Goal: Task Accomplishment & Management: Manage account settings

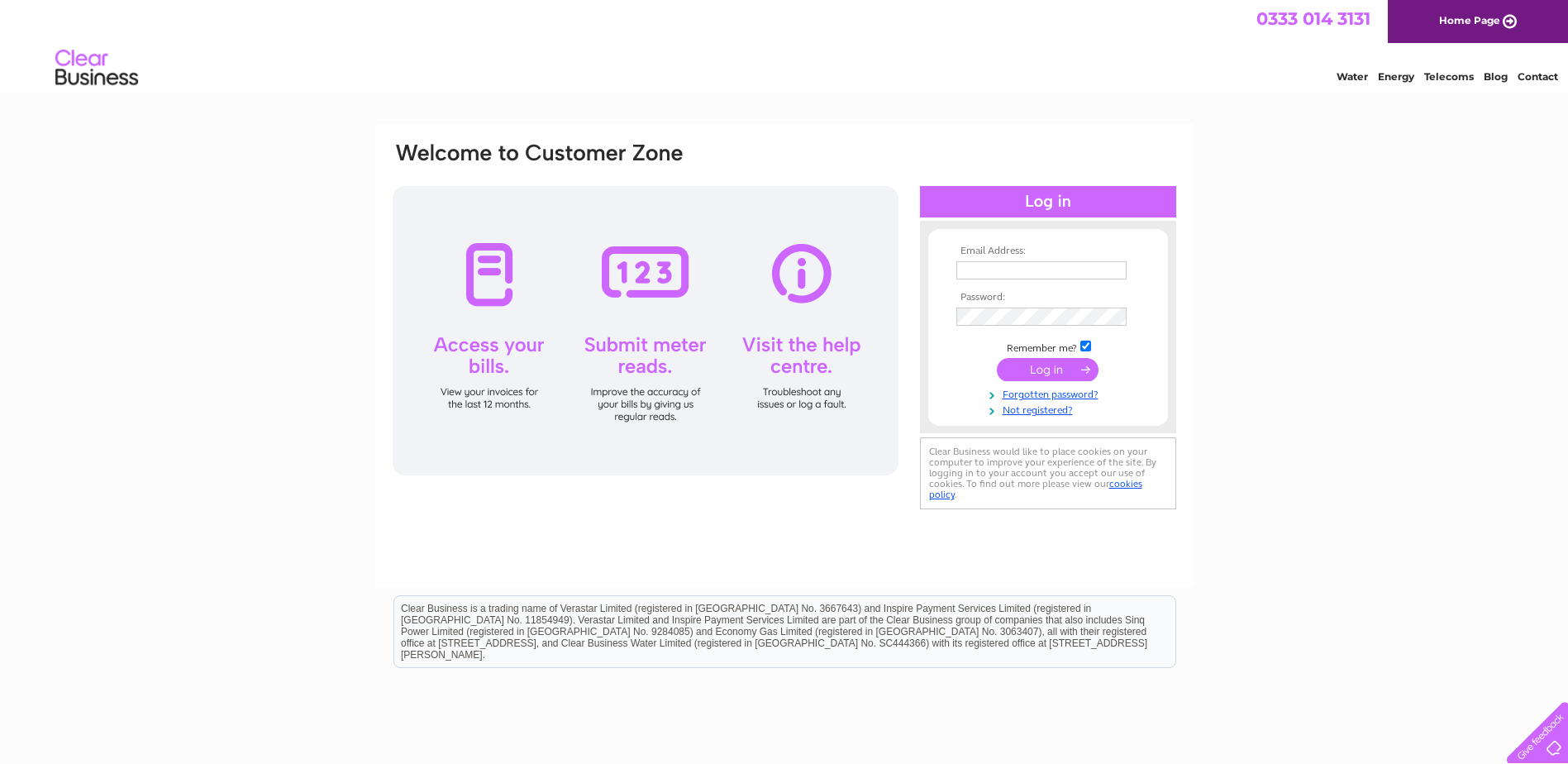
type input "FinanceUK@krm.ag"
click at [1026, 362] on input "submit" at bounding box center [1047, 370] width 102 height 23
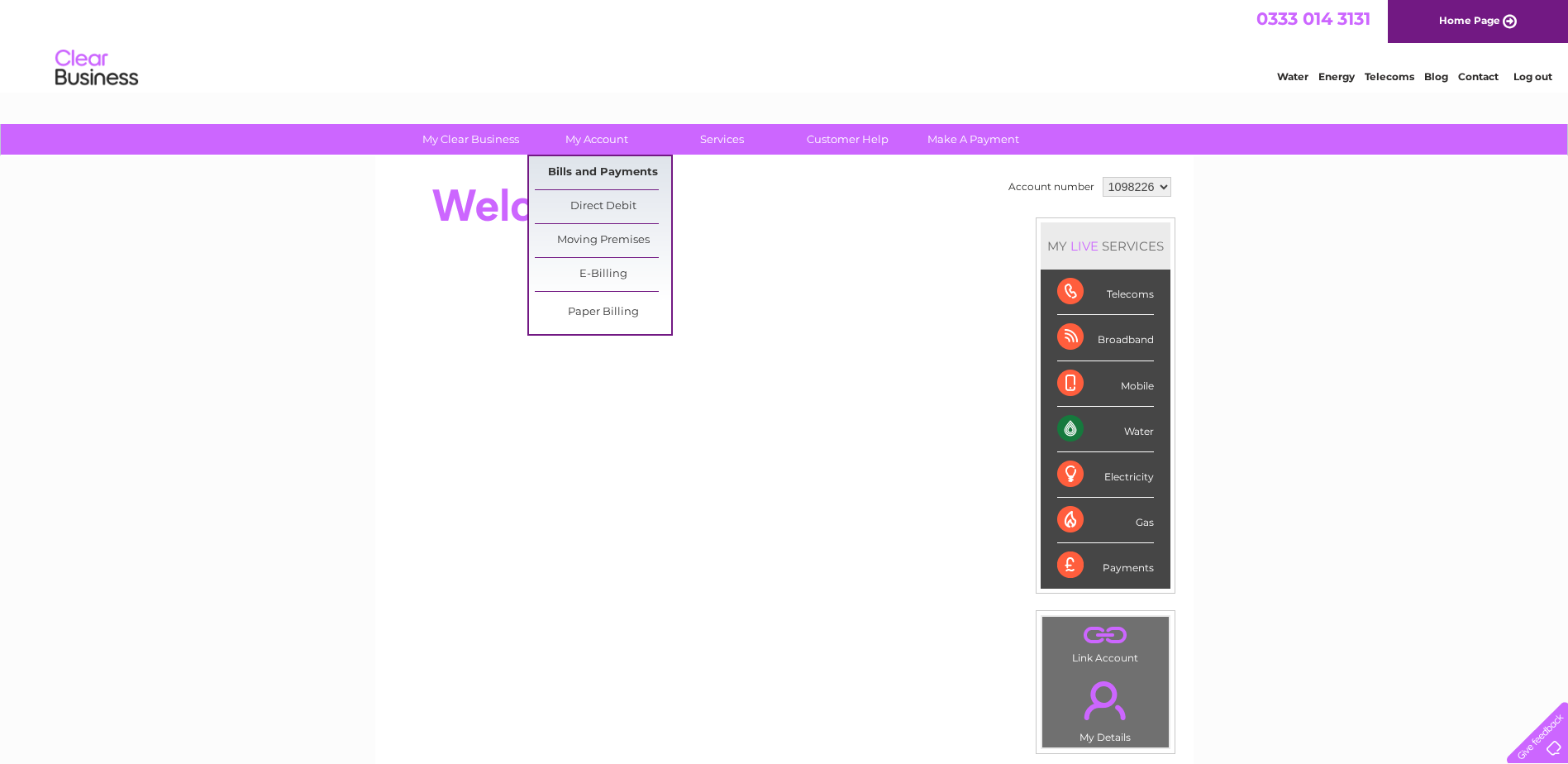
click at [595, 167] on link "Bills and Payments" at bounding box center [604, 173] width 137 height 33
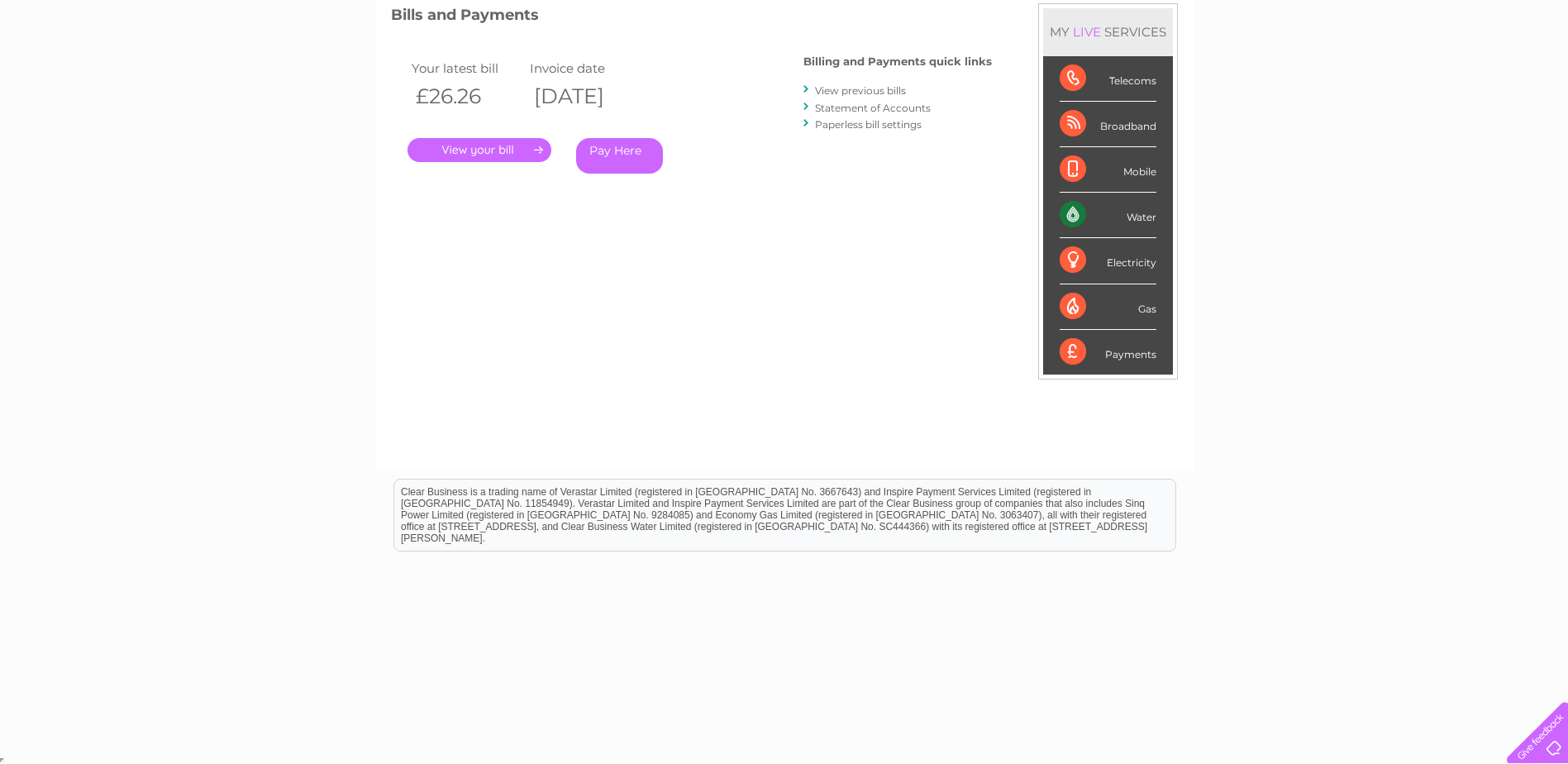
scroll to position [235, 0]
click at [823, 85] on link "View previous bills" at bounding box center [860, 89] width 91 height 13
